Goal: Task Accomplishment & Management: Manage account settings

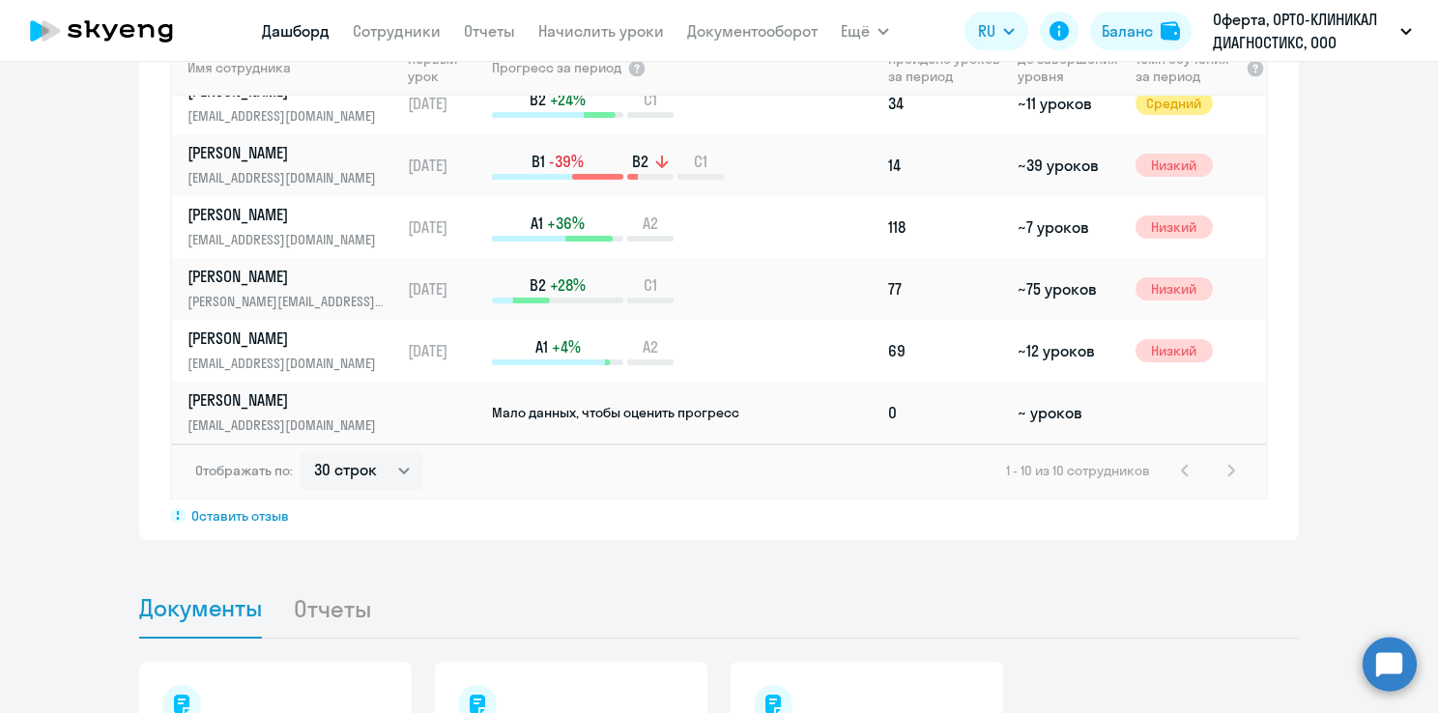
scroll to position [1449, 0]
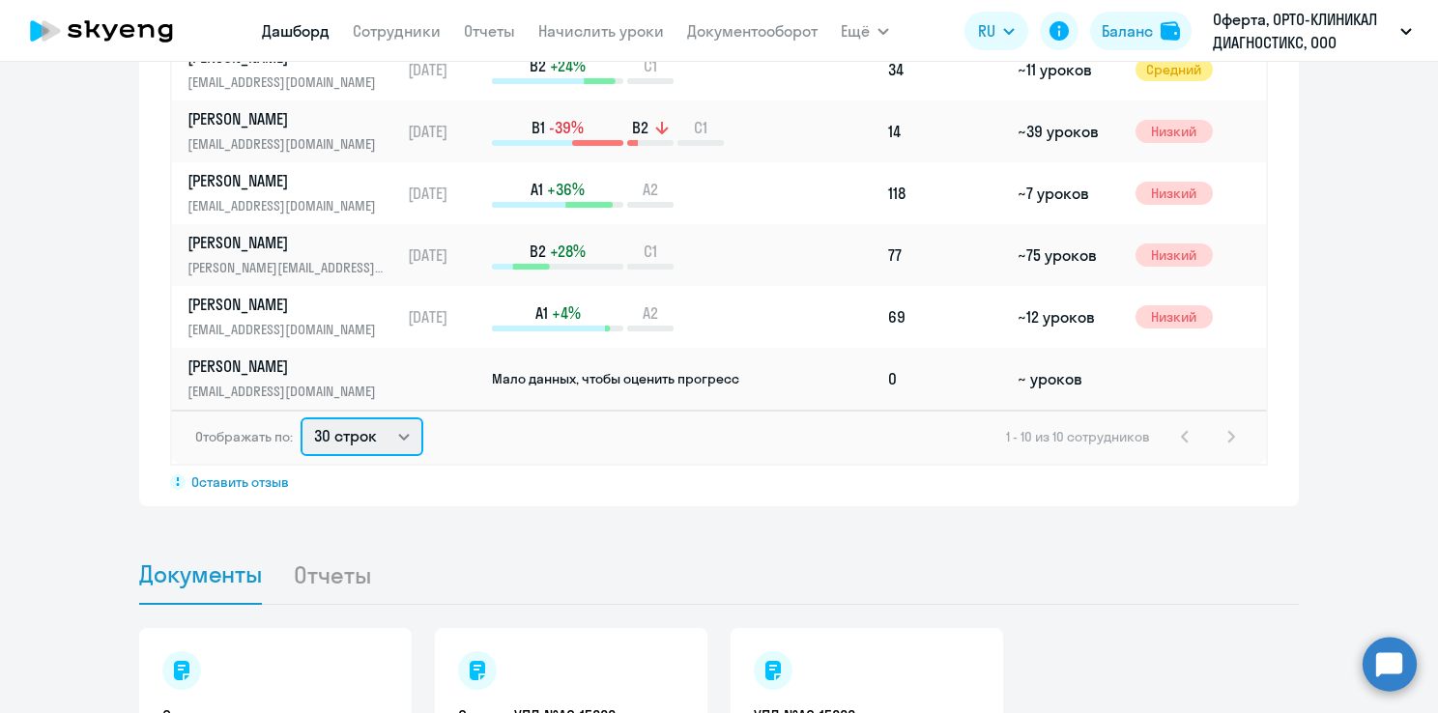
click at [391, 437] on select "30 строк 50 строк 100 строк" at bounding box center [361, 436] width 123 height 39
select select "50"
click at [300, 417] on select "30 строк 50 строк 100 строк" at bounding box center [361, 436] width 123 height 39
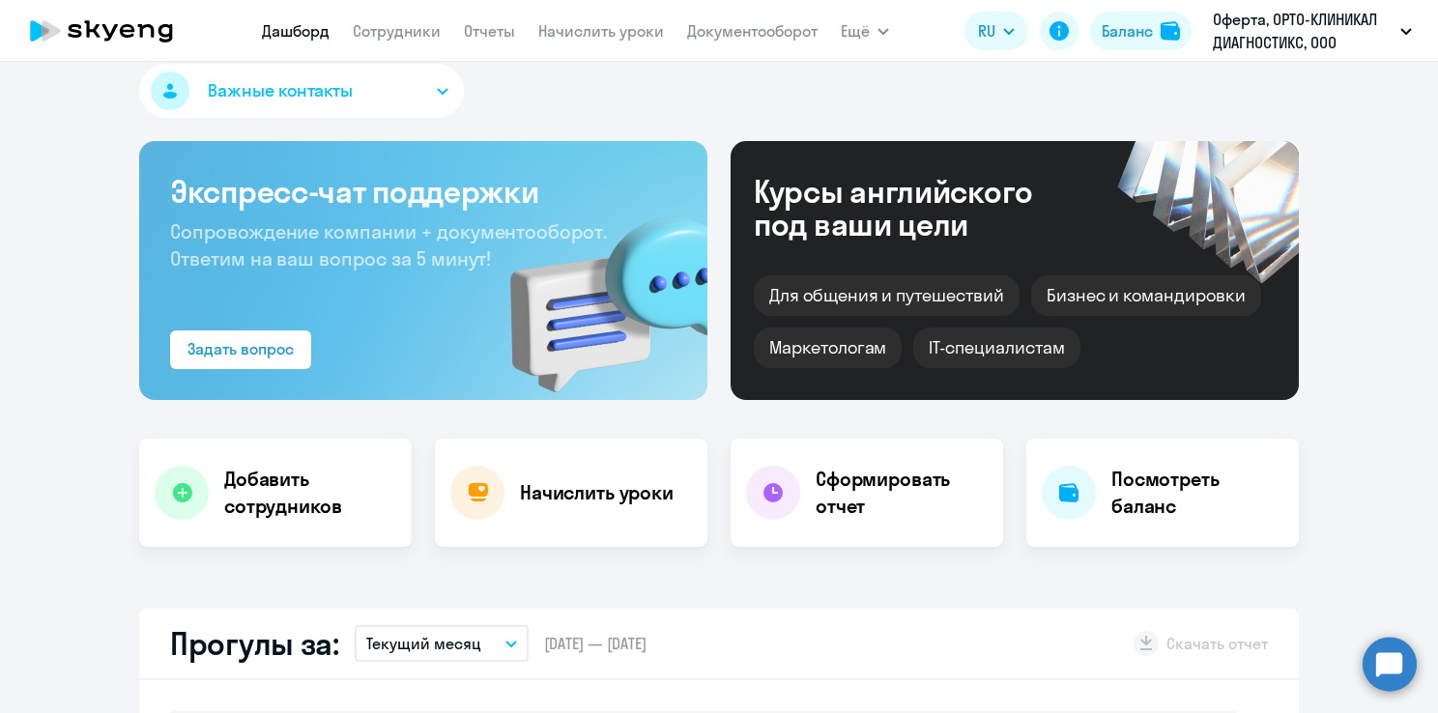
scroll to position [0, 0]
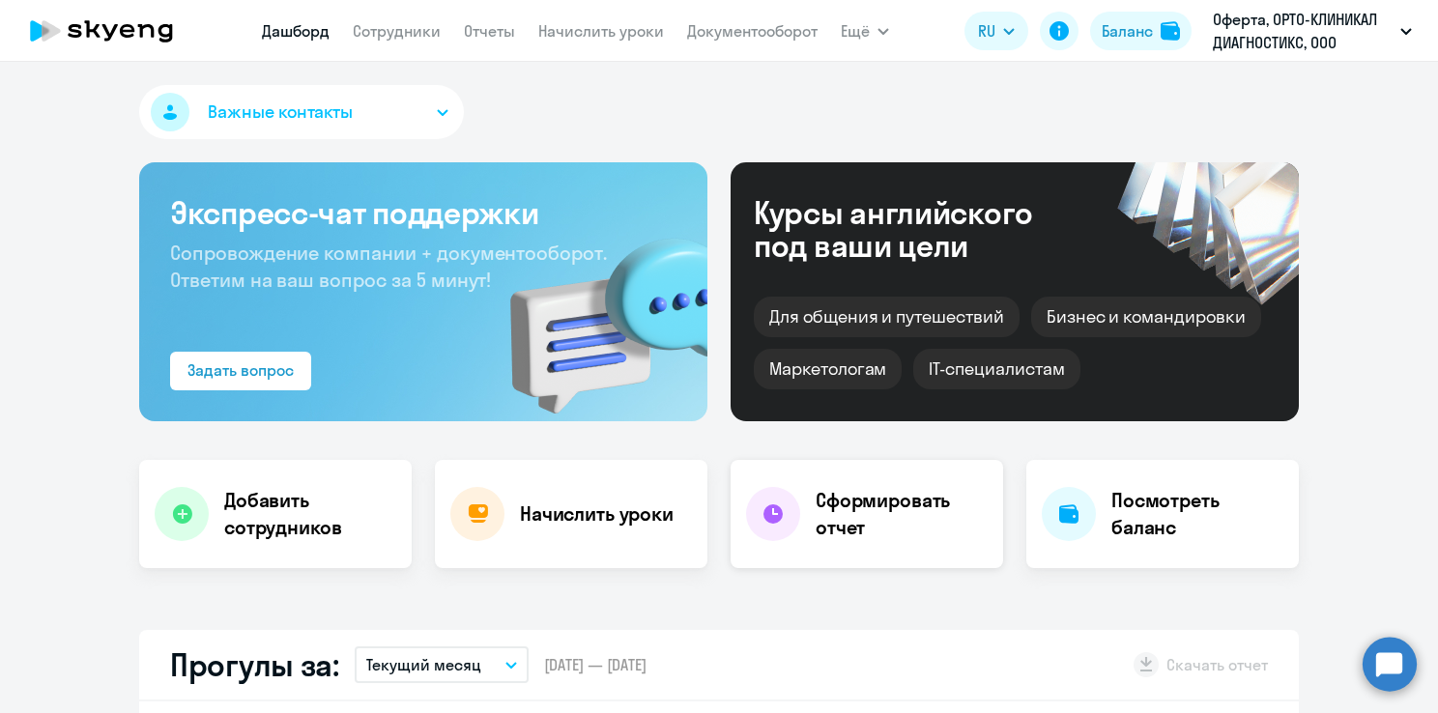
click at [823, 504] on h4 "Сформировать отчет" at bounding box center [901, 514] width 172 height 54
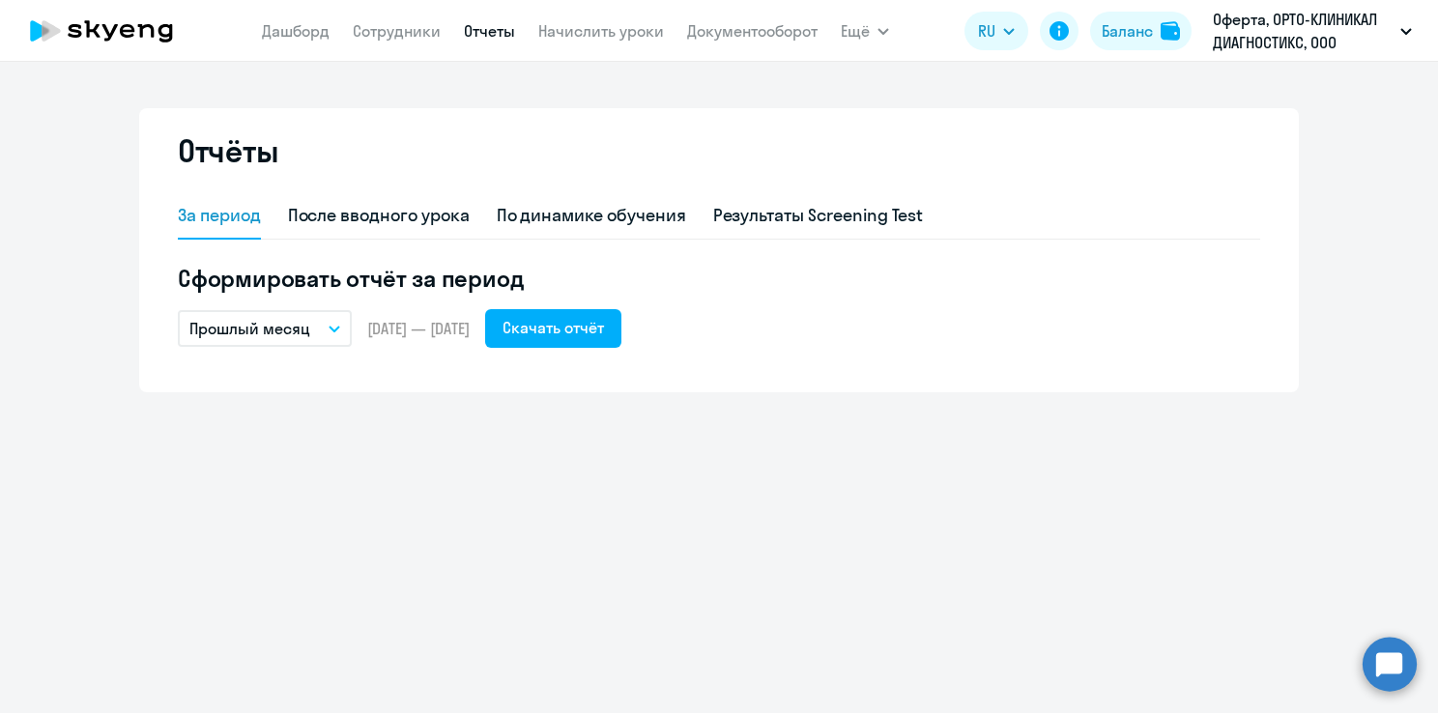
click at [328, 327] on button "Прошлый месяц" at bounding box center [265, 328] width 174 height 37
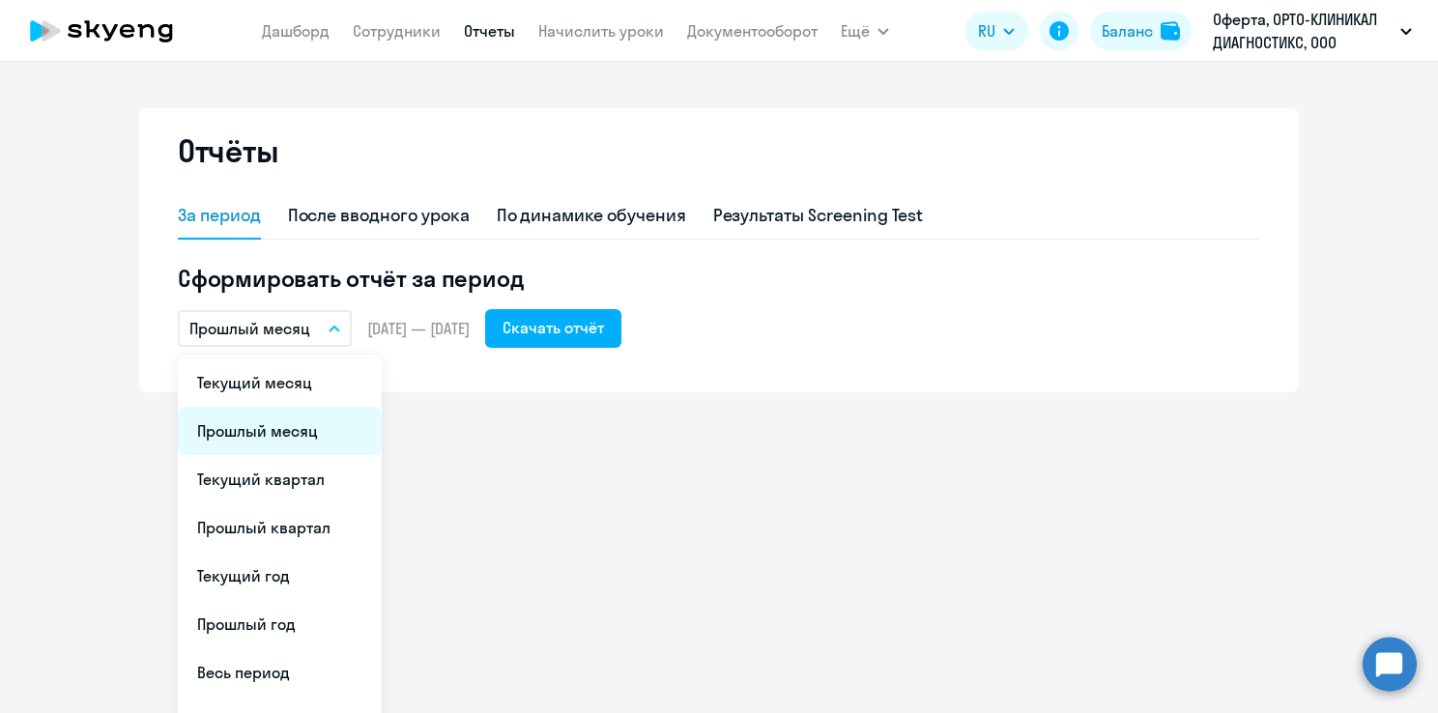
click at [280, 429] on li "Прошлый месяц" at bounding box center [280, 431] width 204 height 48
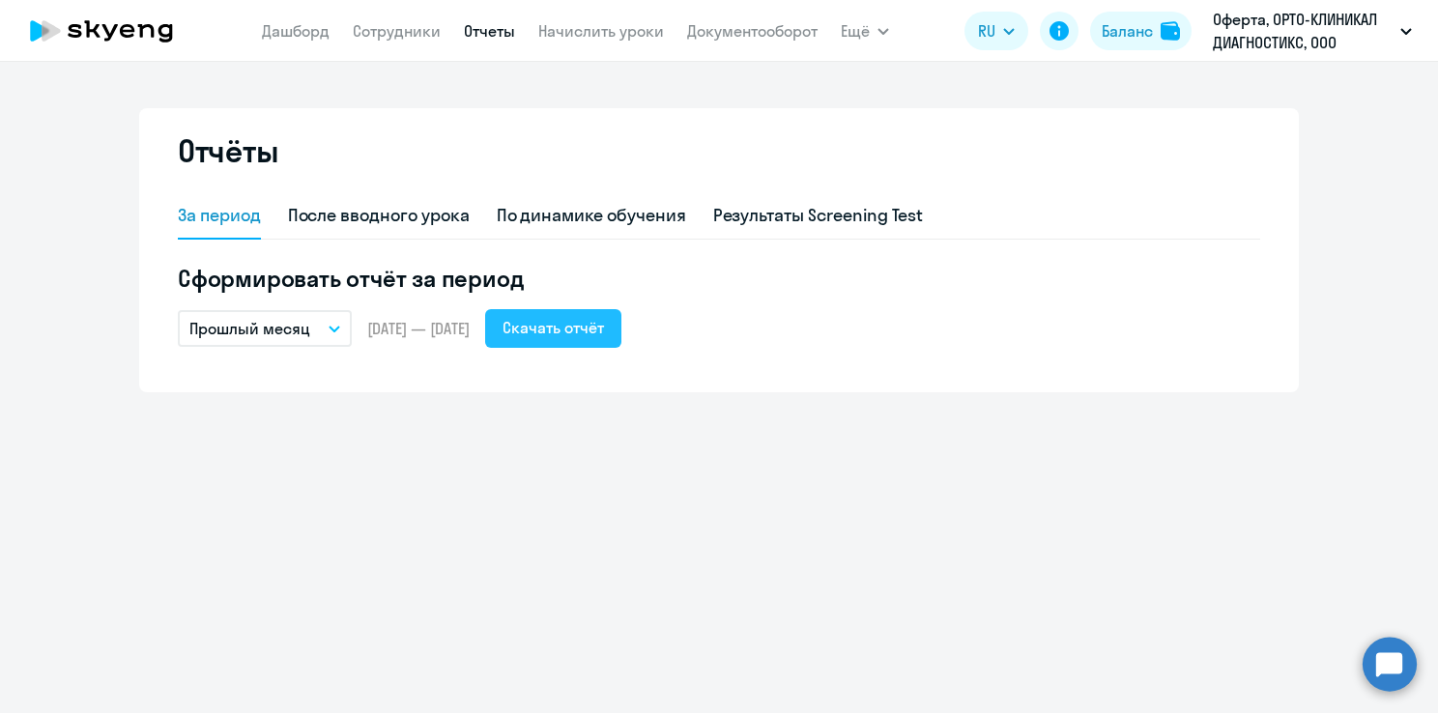
click at [604, 323] on div "Скачать отчёт" at bounding box center [552, 327] width 101 height 23
click at [602, 330] on div "Скачать отчёт" at bounding box center [552, 327] width 101 height 23
click at [599, 325] on div "Скачать отчёт" at bounding box center [552, 327] width 101 height 23
click at [301, 34] on link "Дашборд" at bounding box center [296, 30] width 68 height 19
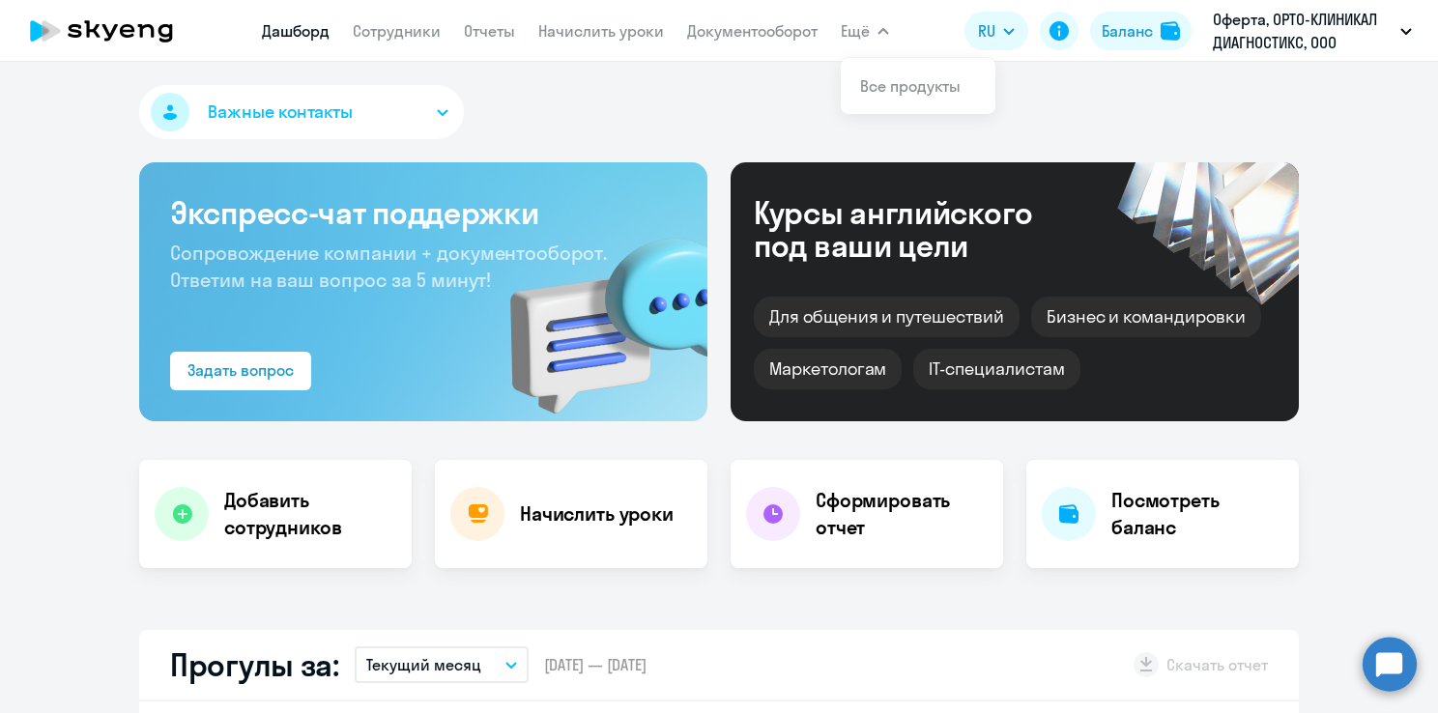
select select "30"
click at [394, 31] on link "Сотрудники" at bounding box center [397, 30] width 88 height 19
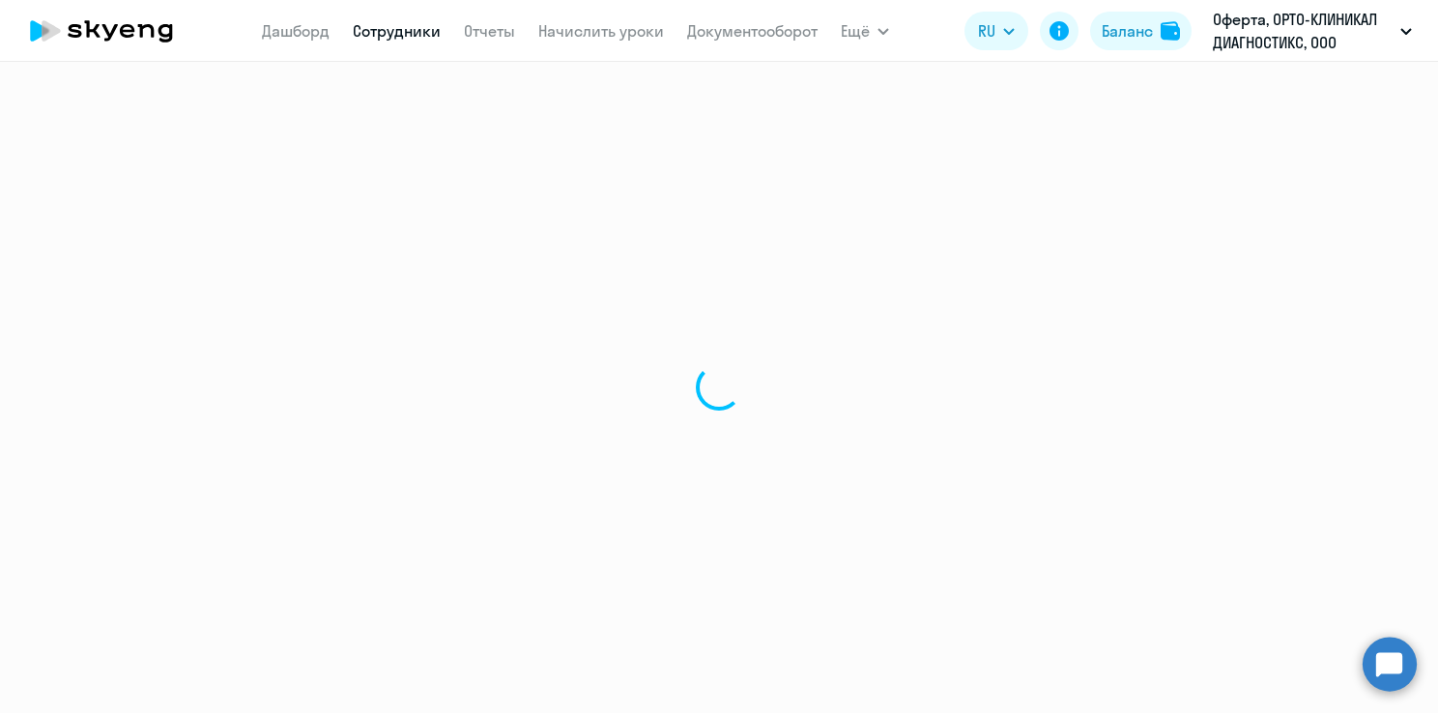
select select "30"
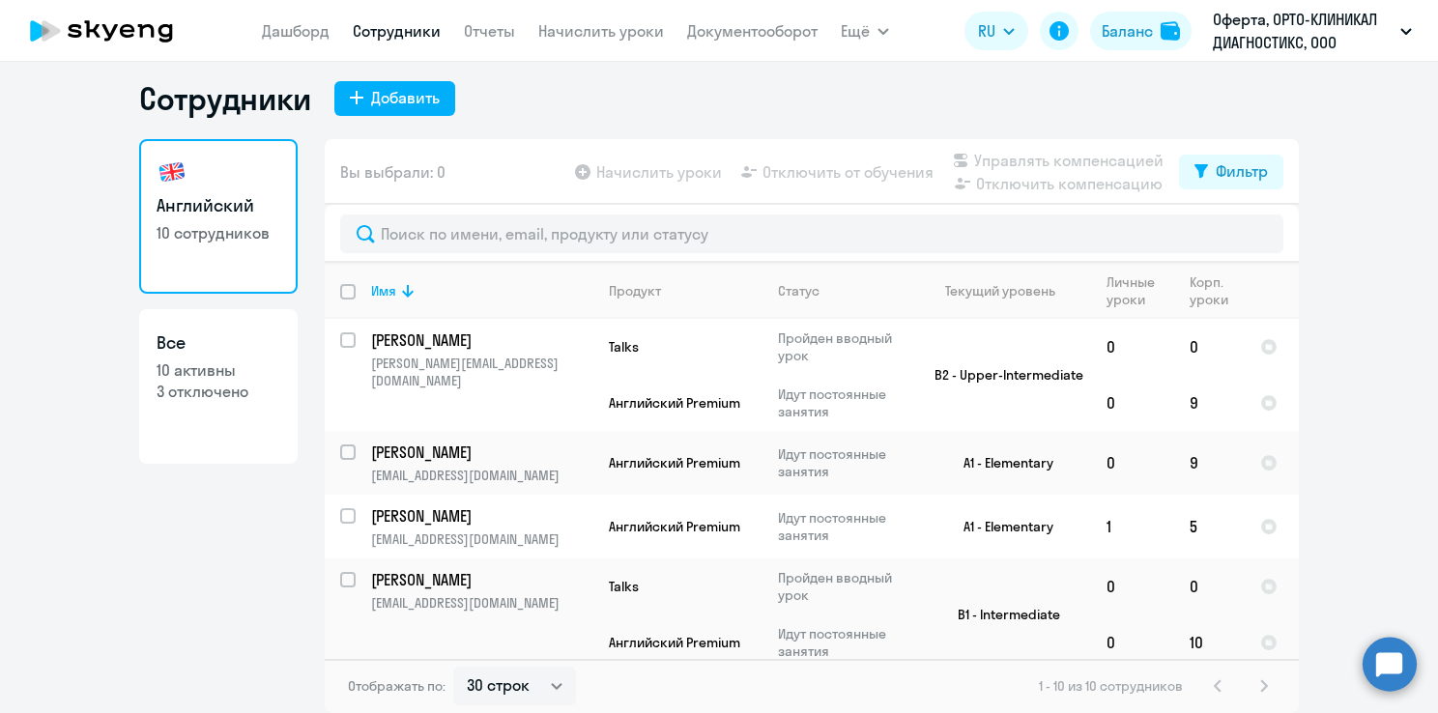
click at [218, 391] on p "3 отключено" at bounding box center [219, 391] width 124 height 21
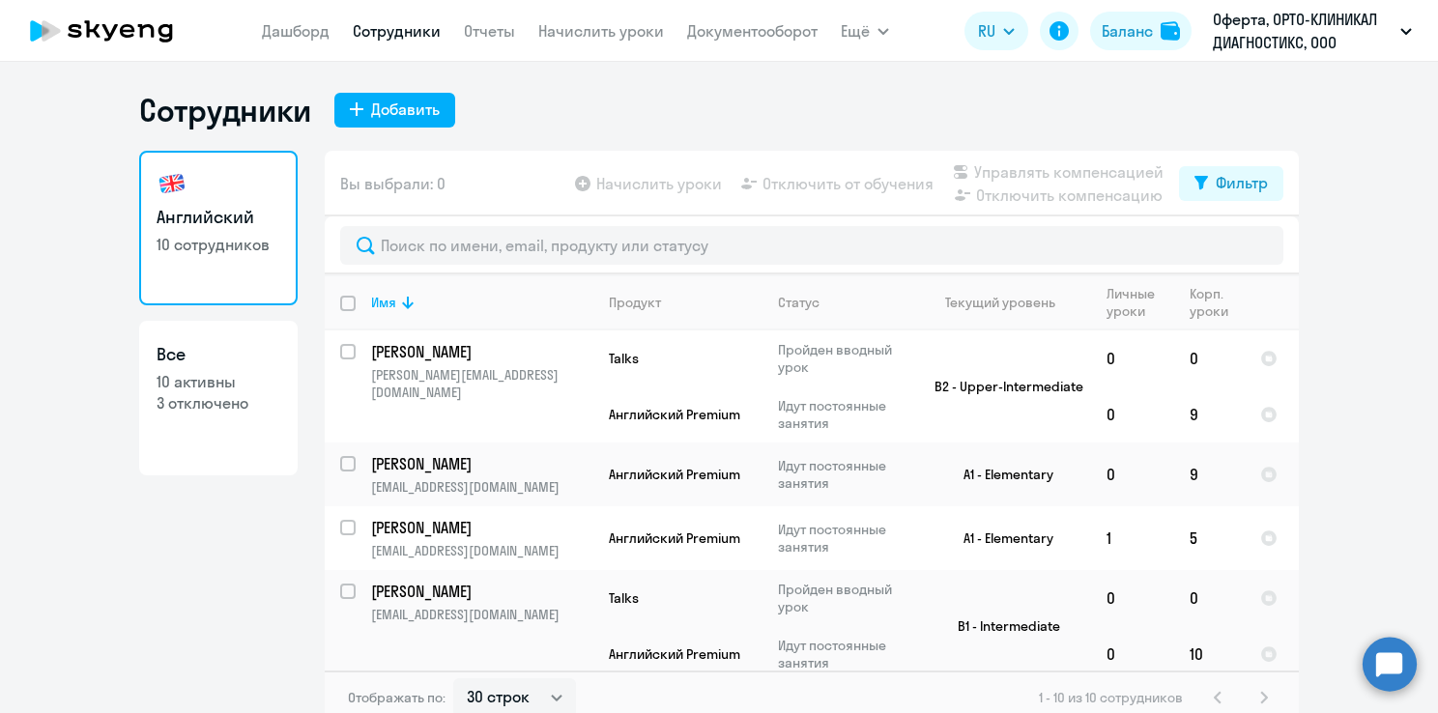
select select "30"
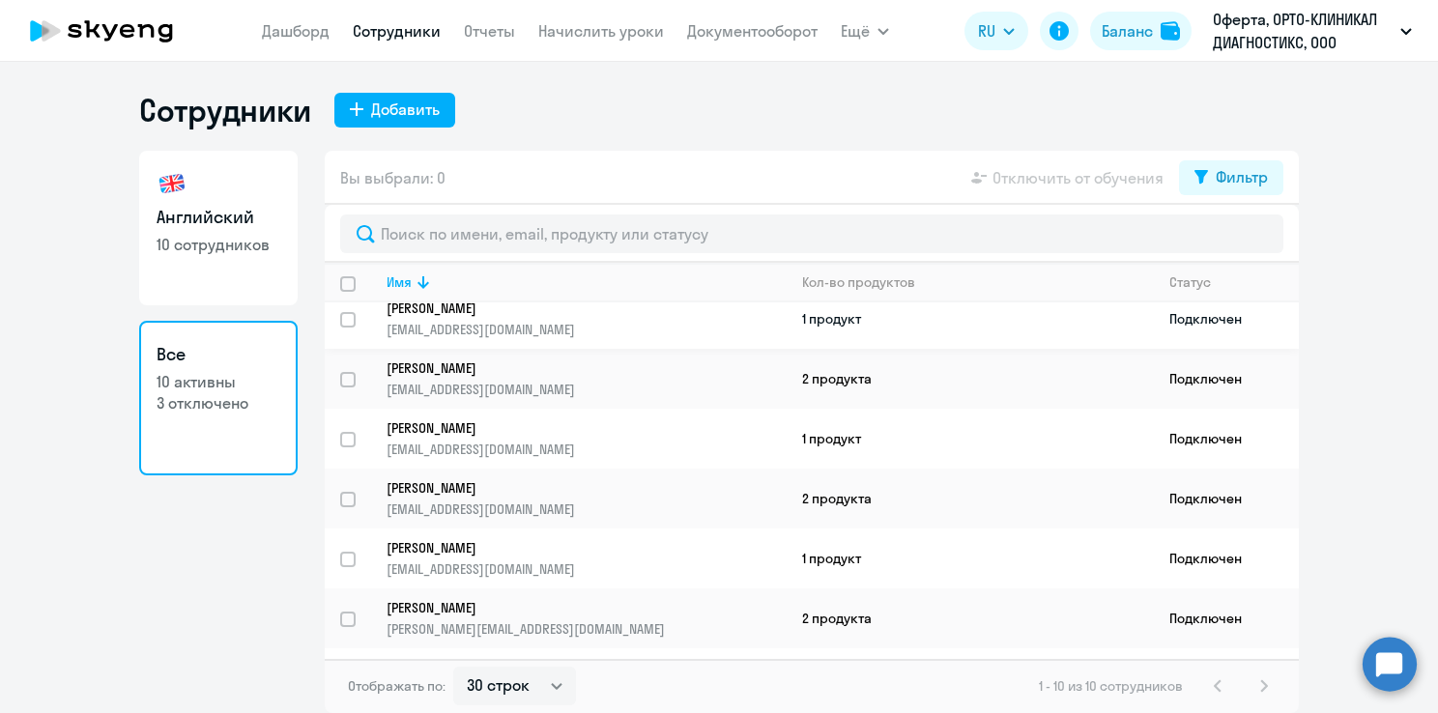
scroll to position [248, 0]
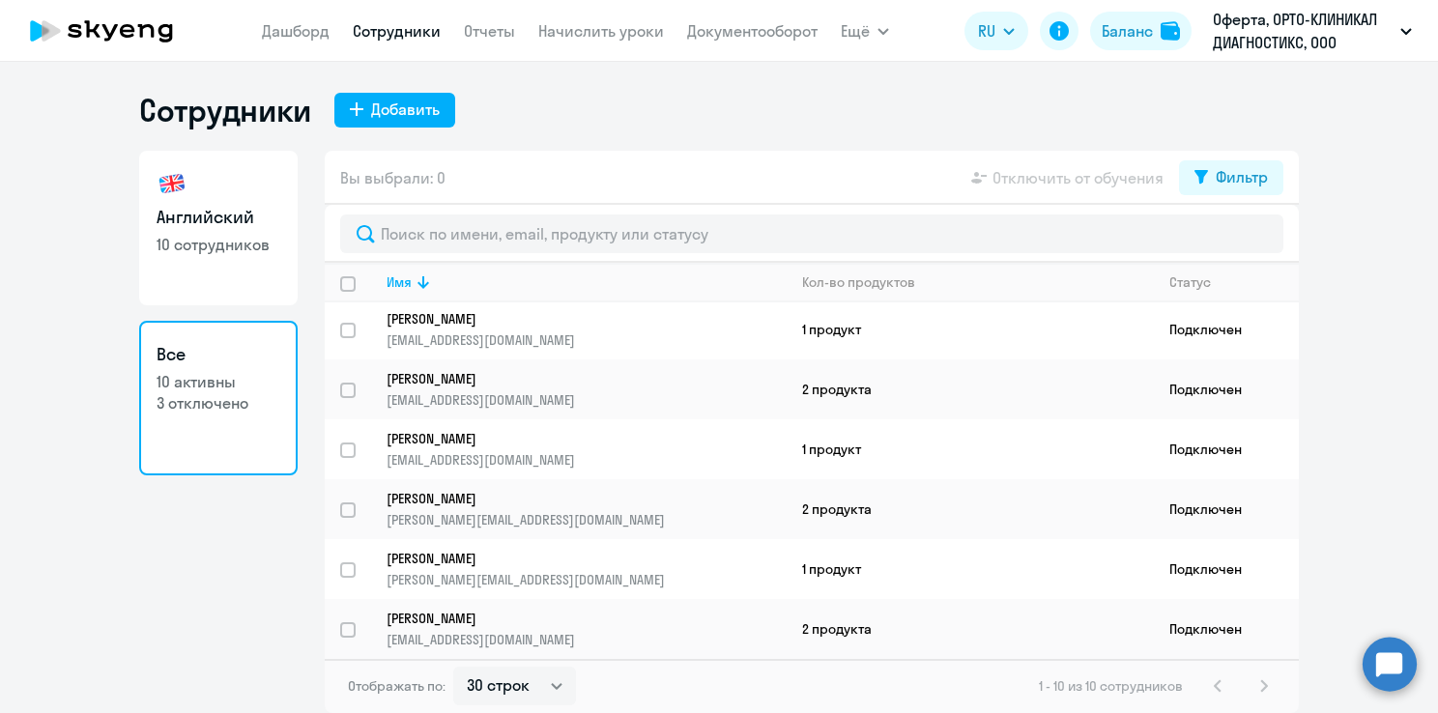
click at [223, 401] on p "3 отключено" at bounding box center [219, 402] width 124 height 21
click at [1202, 177] on icon at bounding box center [1201, 177] width 14 height 14
click at [1251, 237] on span at bounding box center [1251, 240] width 33 height 19
click at [1235, 240] on input "checkbox" at bounding box center [1234, 240] width 1 height 1
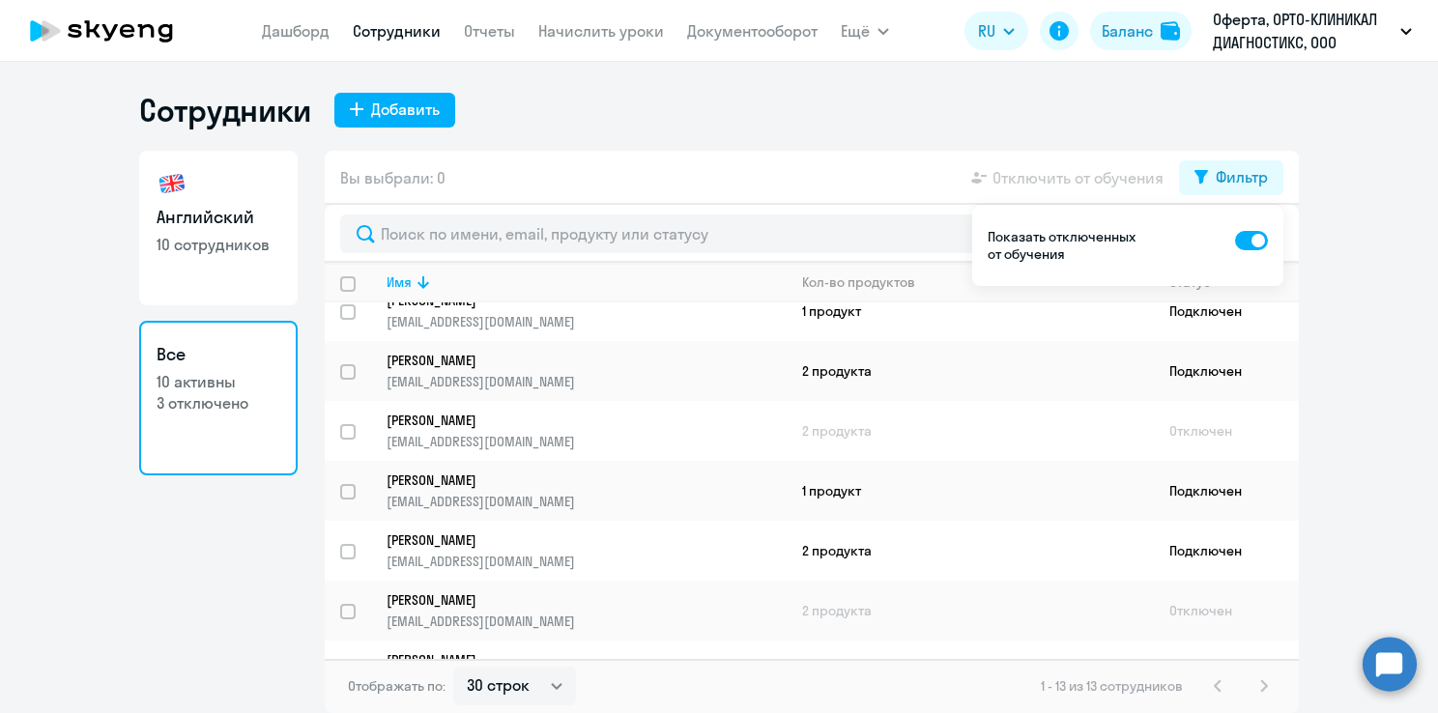
scroll to position [0, 0]
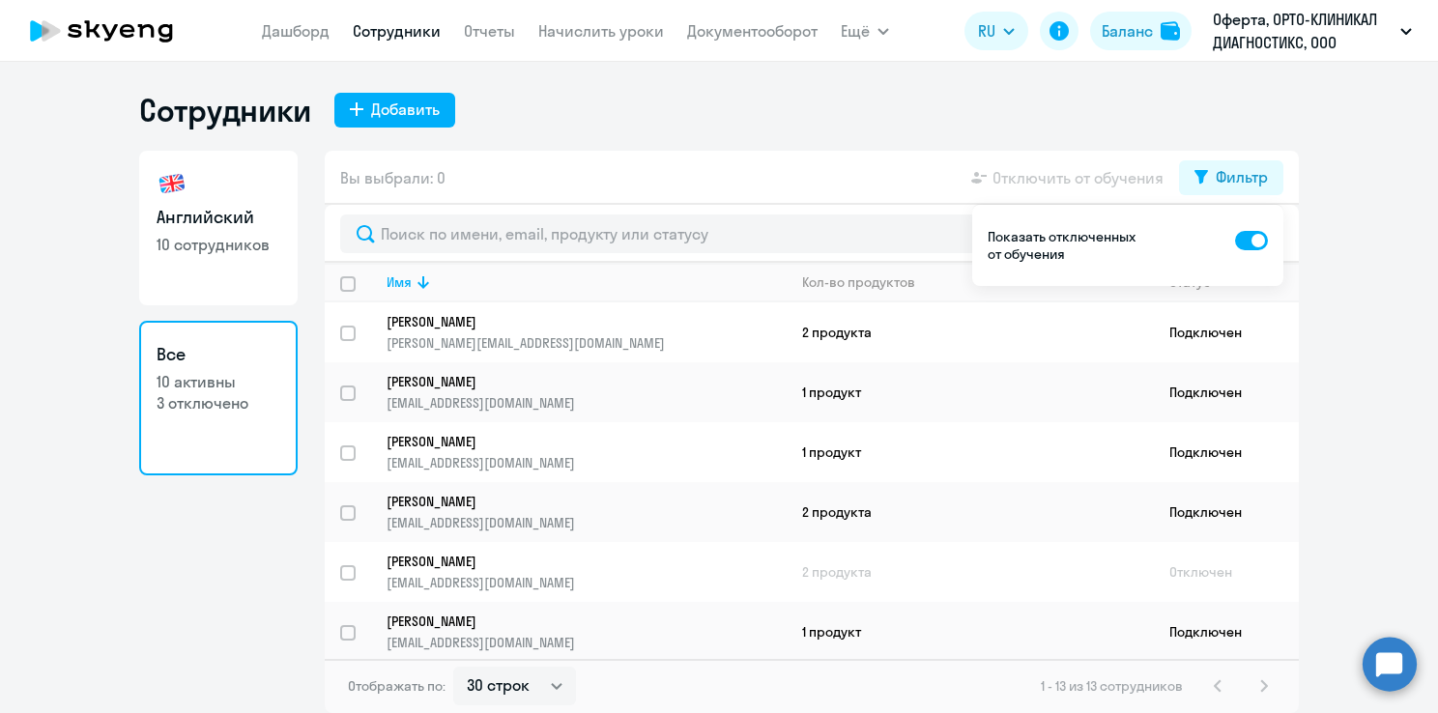
drag, startPoint x: 1249, startPoint y: 242, endPoint x: 1257, endPoint y: 285, distance: 44.2
click at [1249, 241] on span at bounding box center [1251, 240] width 33 height 19
click at [1235, 241] on input "checkbox" at bounding box center [1234, 240] width 1 height 1
checkbox input "false"
